Goal: Task Accomplishment & Management: Manage account settings

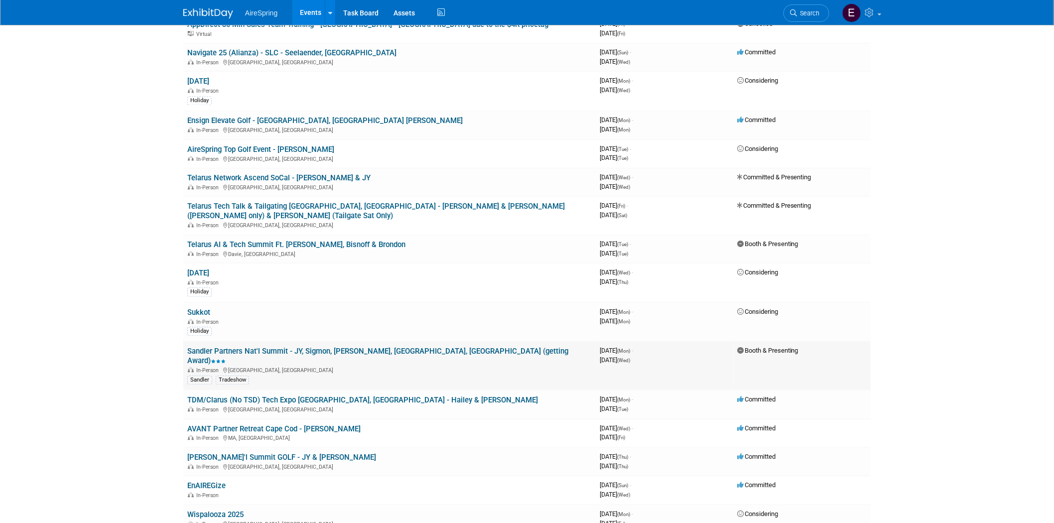
scroll to position [830, 0]
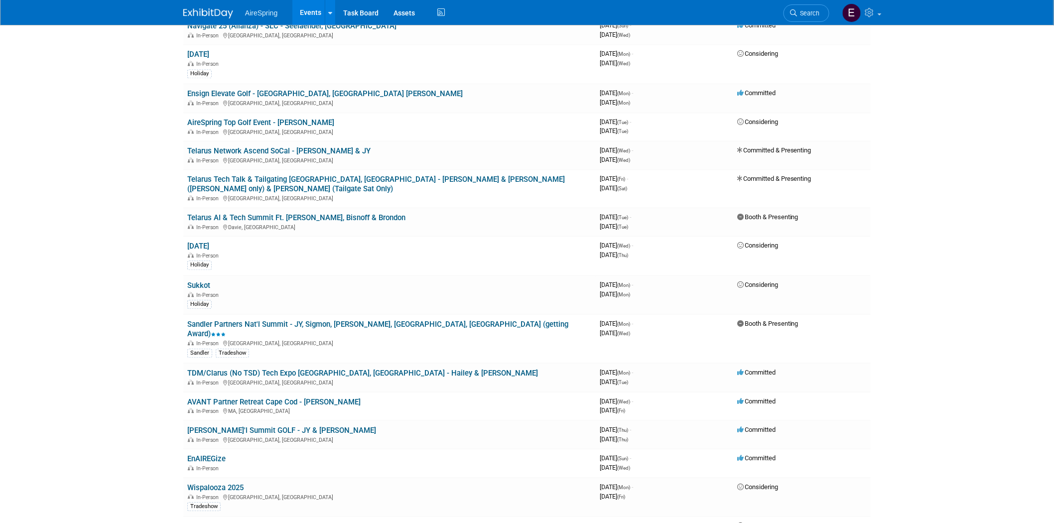
click at [378, 320] on link "Sandler Partners Nat'l Summit - JY, Sigmon, [PERSON_NAME], [GEOGRAPHIC_DATA], […" at bounding box center [377, 329] width 381 height 18
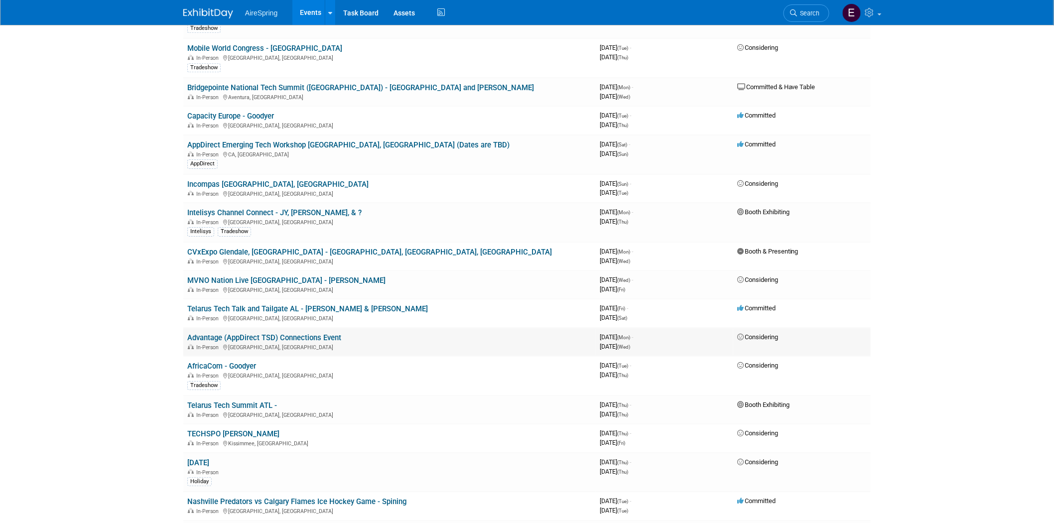
scroll to position [1328, 0]
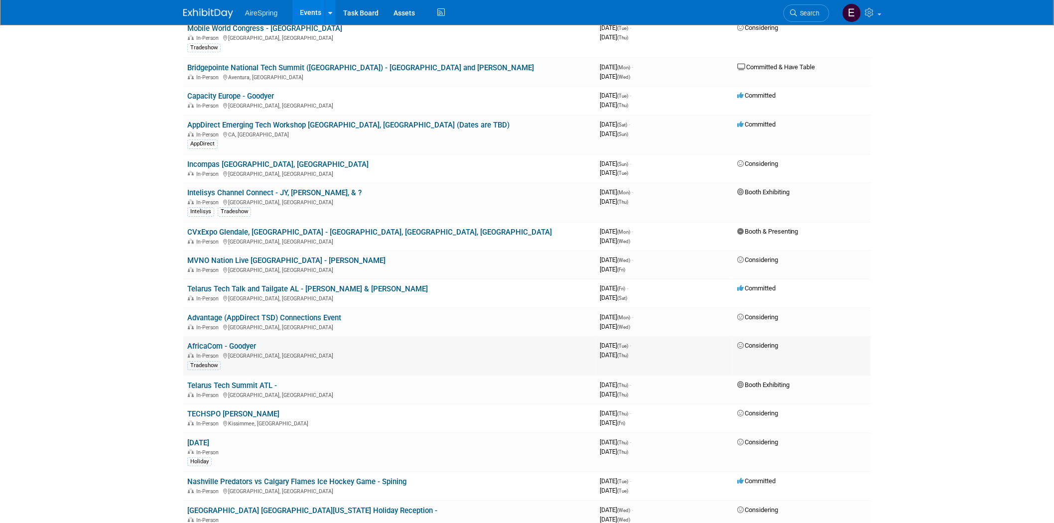
click at [238, 342] on link "AfricaCom - Goodyer" at bounding box center [221, 346] width 69 height 9
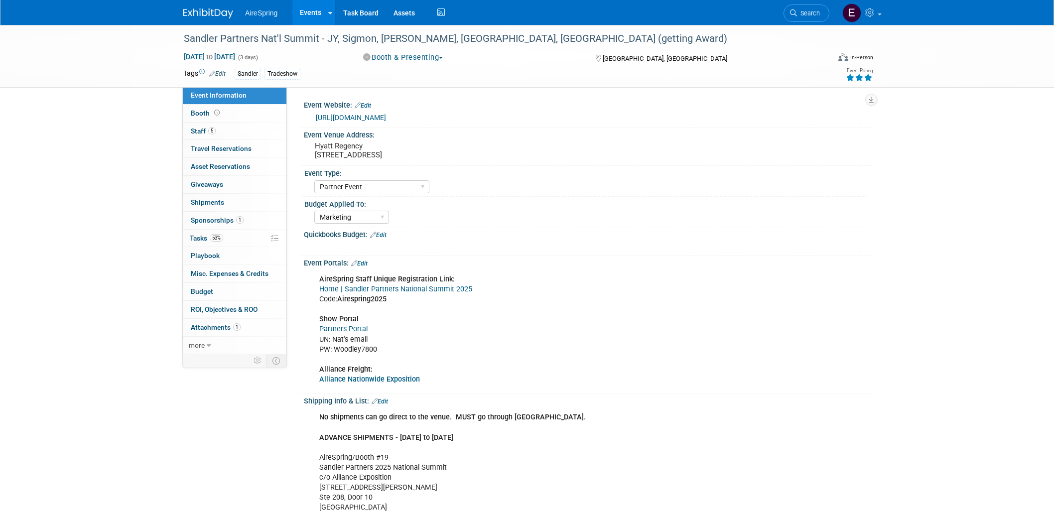
select select "Partner Event"
select select "Marketing"
drag, startPoint x: 324, startPoint y: 36, endPoint x: 488, endPoint y: 73, distance: 168.0
click at [505, 36] on div "Sandler Partners Nat'l Summit - JY, Sigmon, [PERSON_NAME], [GEOGRAPHIC_DATA], […" at bounding box center [497, 39] width 634 height 18
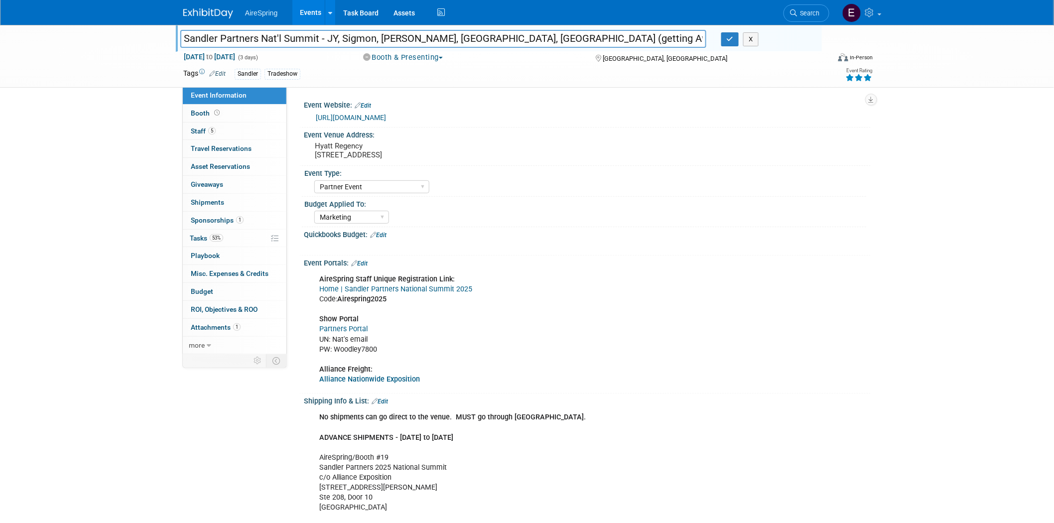
drag, startPoint x: 332, startPoint y: 37, endPoint x: 502, endPoint y: 40, distance: 169.9
click at [502, 40] on input "Sandler Partners Nat'l Summit - JY, Sigmon, [PERSON_NAME], [GEOGRAPHIC_DATA], […" at bounding box center [443, 38] width 526 height 17
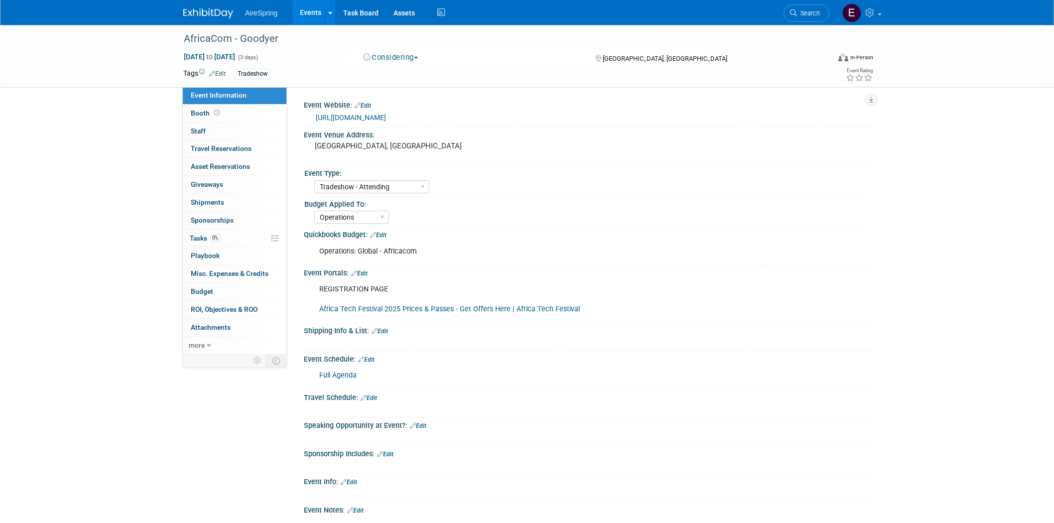
select select "Tradeshow - Attending"
select select "Operations"
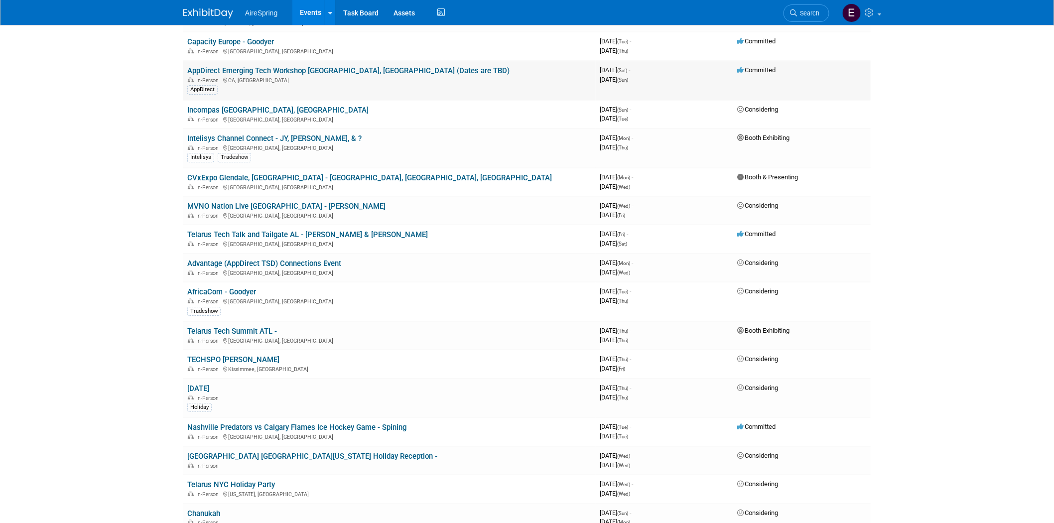
scroll to position [1383, 0]
